Goal: Information Seeking & Learning: Compare options

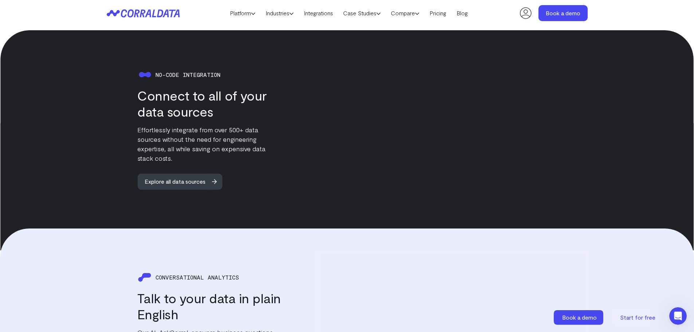
scroll to position [822, 0]
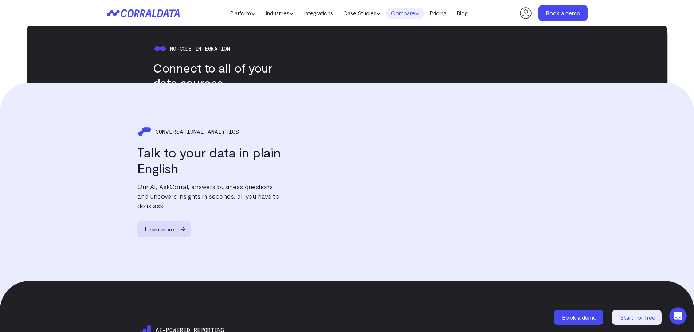
click at [413, 16] on link "Compare" at bounding box center [405, 13] width 39 height 11
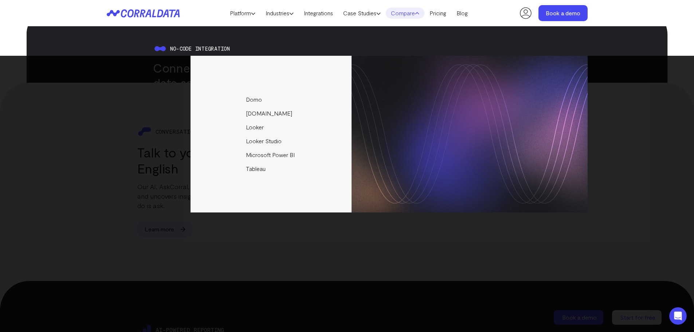
click at [413, 16] on link "Compare" at bounding box center [405, 13] width 39 height 11
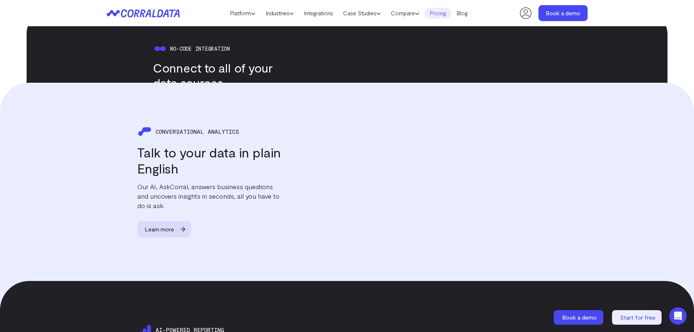
click at [437, 12] on link "Pricing" at bounding box center [437, 13] width 27 height 11
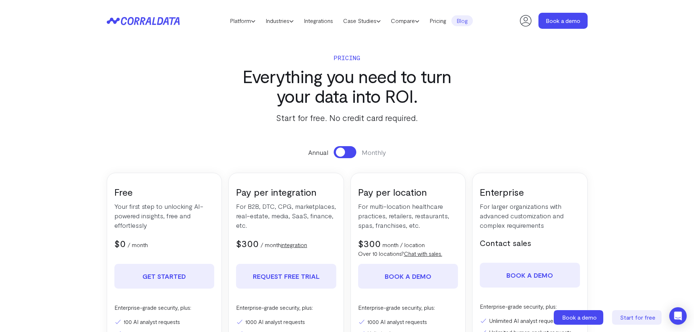
click at [473, 22] on link "Blog" at bounding box center [461, 20] width 21 height 11
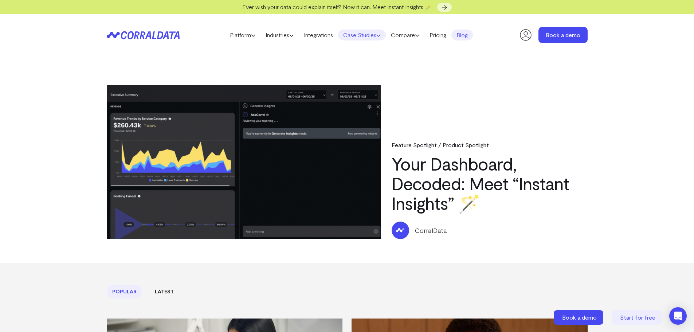
click at [373, 35] on link "Case Studies" at bounding box center [362, 35] width 48 height 11
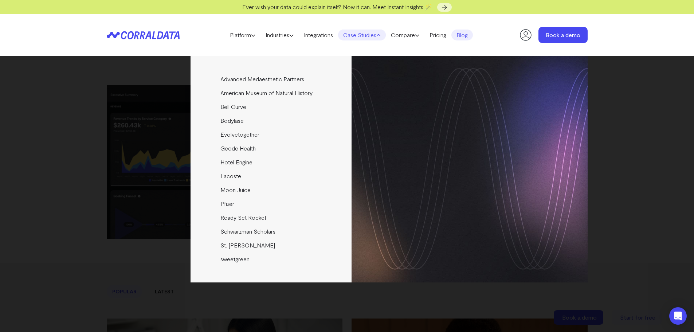
click at [373, 35] on link "Case Studies" at bounding box center [362, 35] width 48 height 11
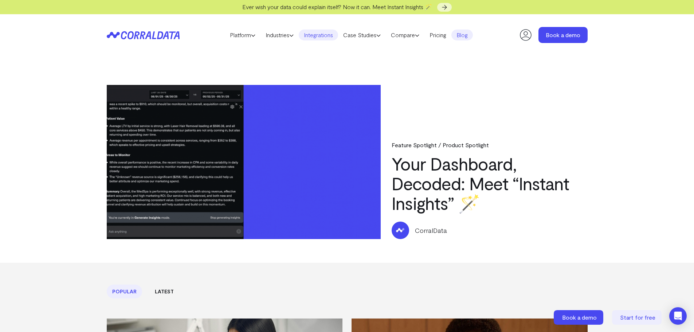
click at [320, 34] on link "Integrations" at bounding box center [318, 35] width 39 height 11
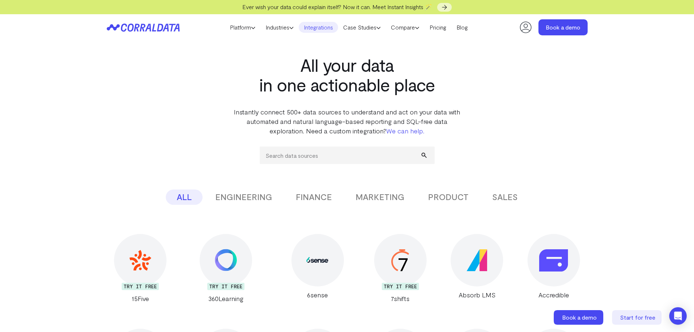
scroll to position [21, 0]
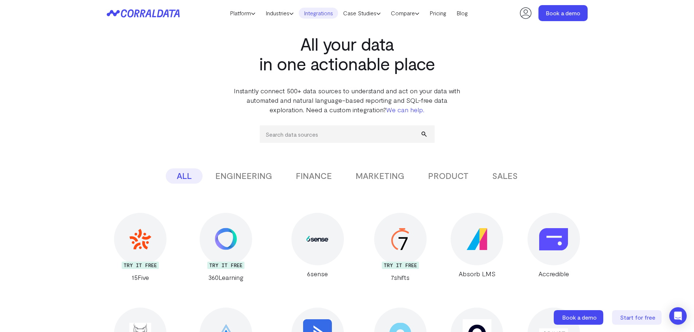
click at [400, 168] on button "MARKETING" at bounding box center [380, 175] width 71 height 15
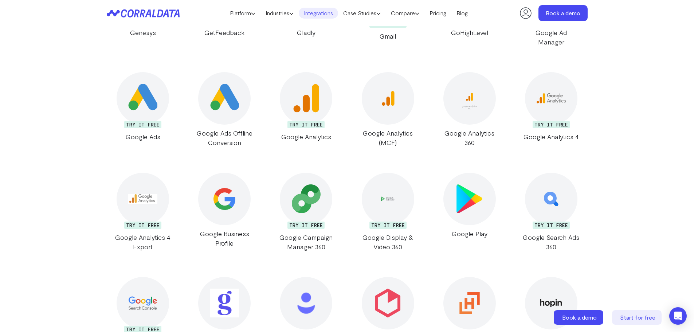
scroll to position [1624, 0]
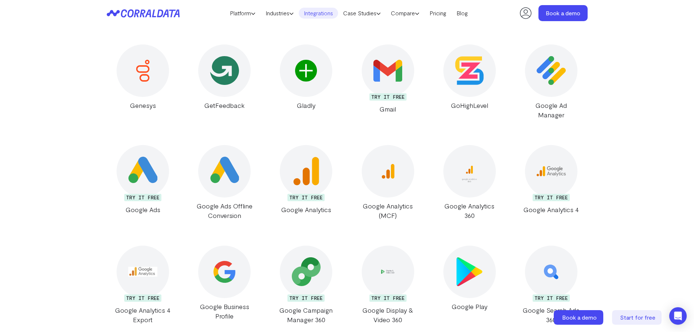
click at [483, 79] on img at bounding box center [469, 70] width 29 height 29
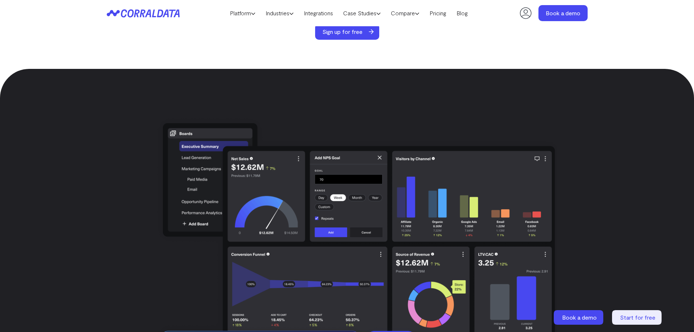
scroll to position [1478, 0]
